Goal: Task Accomplishment & Management: Use online tool/utility

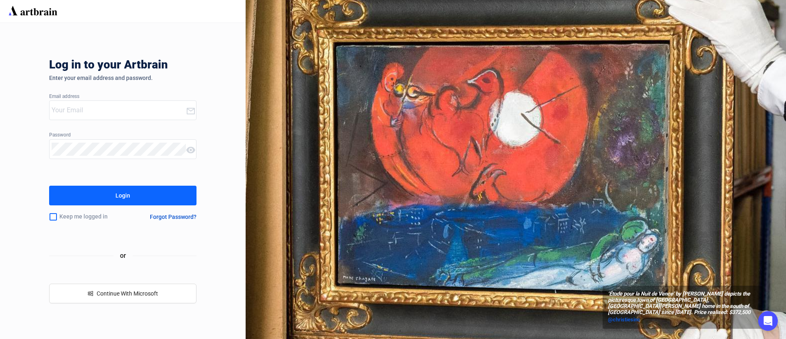
click at [147, 112] on input "email" at bounding box center [119, 110] width 134 height 13
type input "[EMAIL_ADDRESS][DOMAIN_NAME]"
click at [135, 195] on button "Login" at bounding box center [122, 195] width 147 height 20
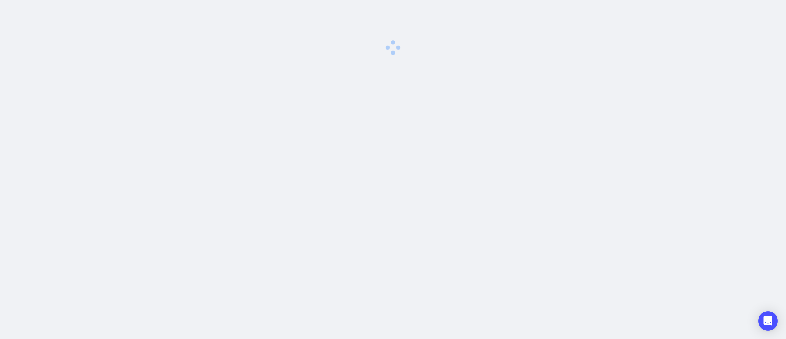
click at [135, 195] on div "0 image was uploaded" at bounding box center [393, 169] width 786 height 339
